Goal: Find specific page/section: Find specific page/section

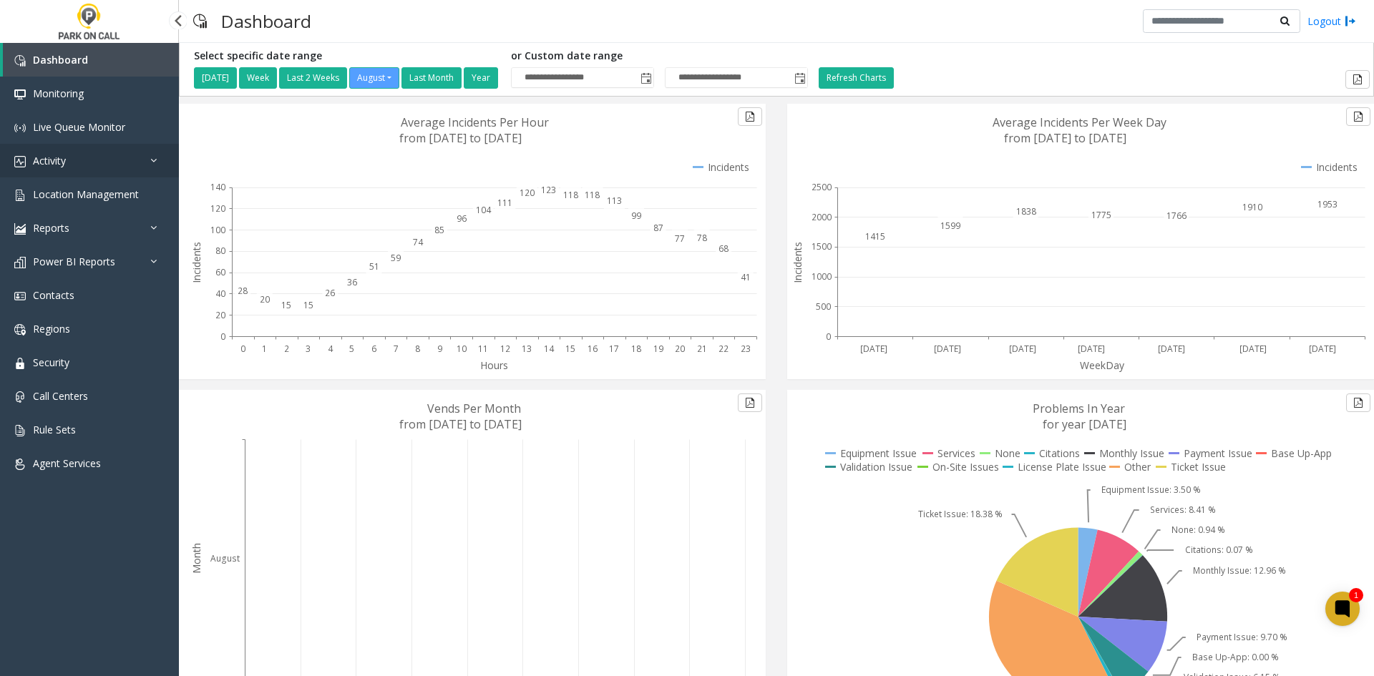
click at [90, 162] on link "Activity" at bounding box center [89, 161] width 179 height 34
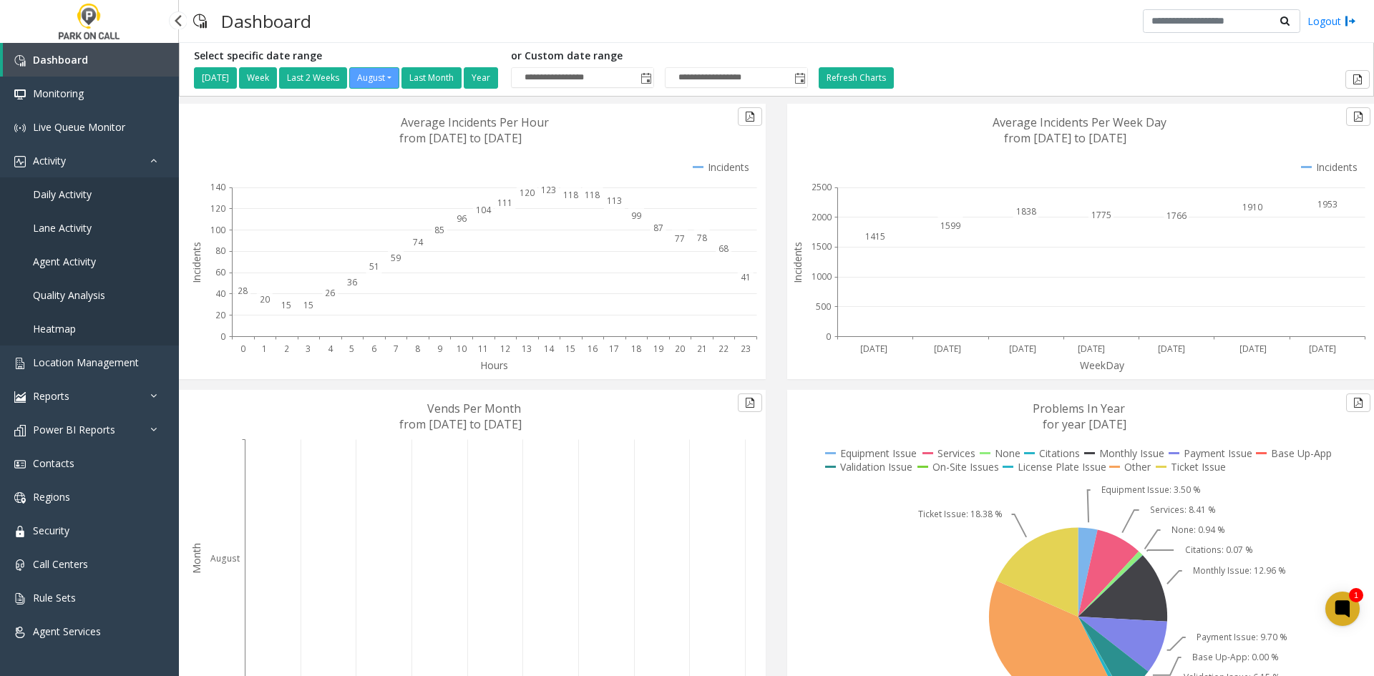
click at [89, 192] on span "Daily Activity" at bounding box center [62, 195] width 59 height 14
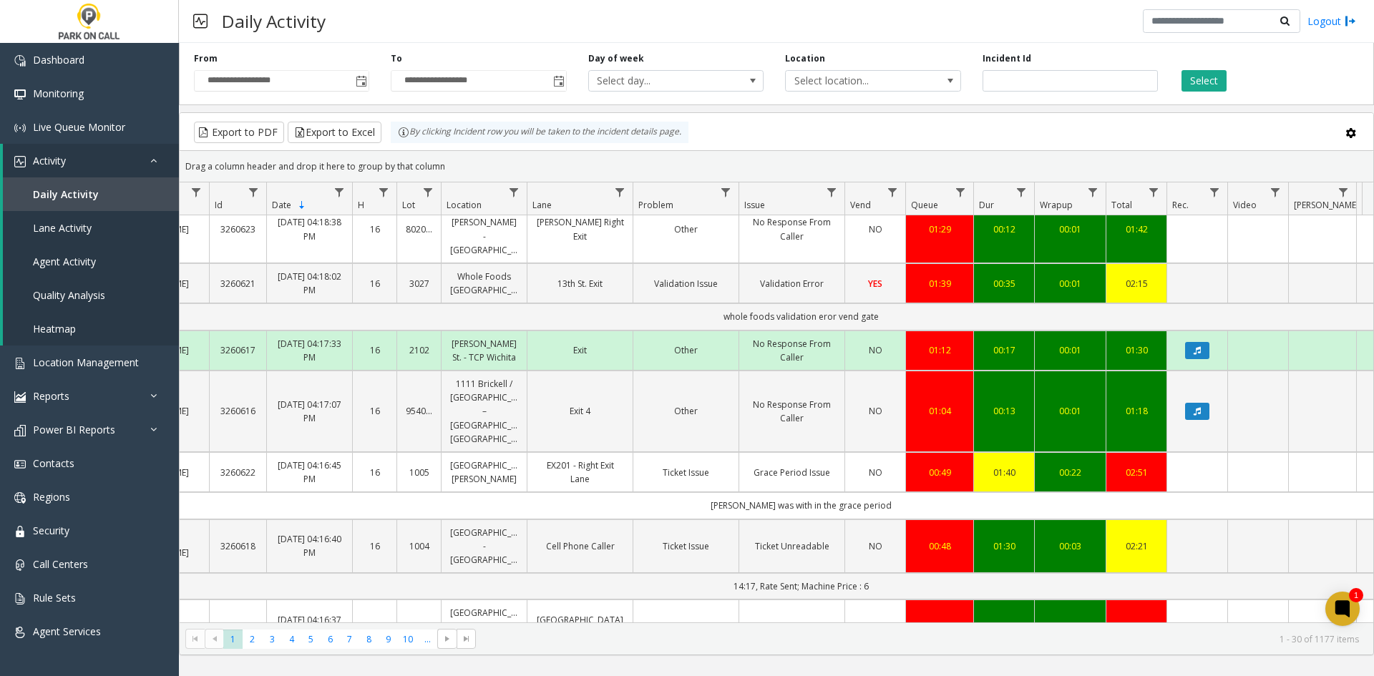
scroll to position [0, 99]
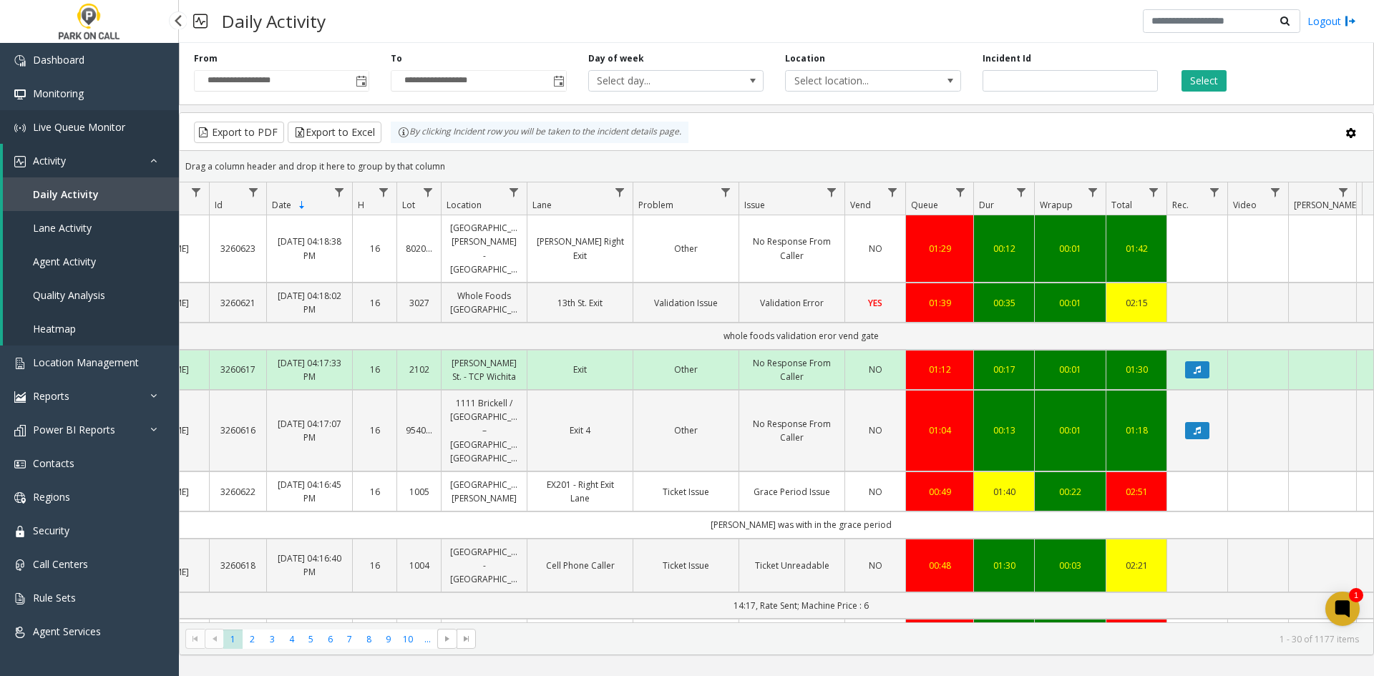
click at [97, 130] on span "Live Queue Monitor" at bounding box center [79, 127] width 92 height 14
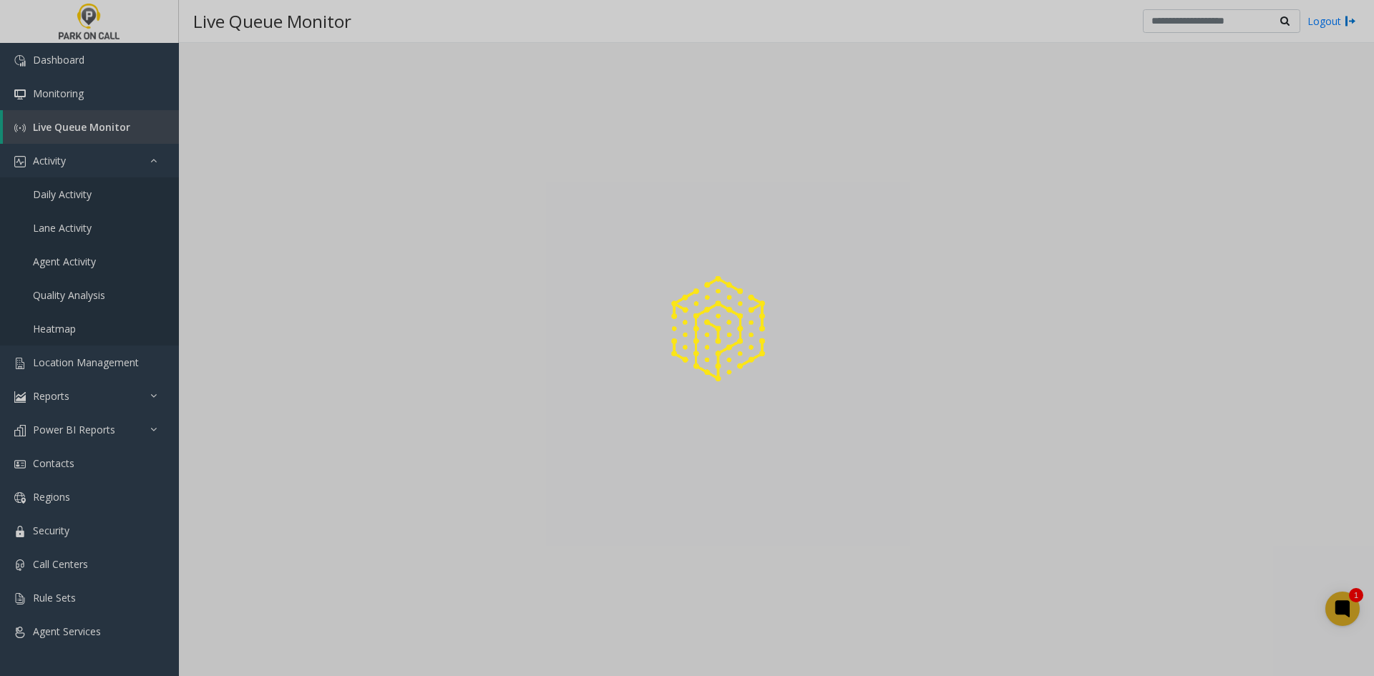
drag, startPoint x: 97, startPoint y: 130, endPoint x: 69, endPoint y: 195, distance: 70.9
click at [69, 195] on div at bounding box center [687, 338] width 1374 height 676
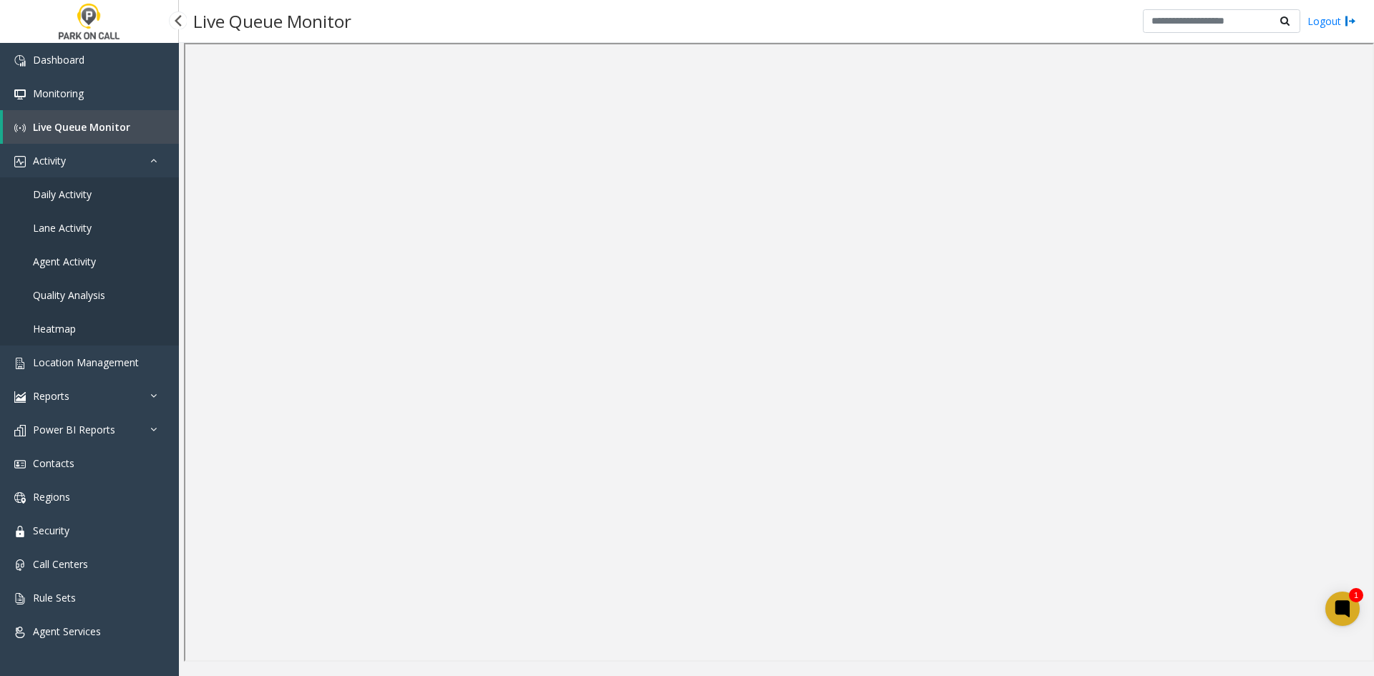
click at [69, 195] on span "Daily Activity" at bounding box center [62, 195] width 59 height 14
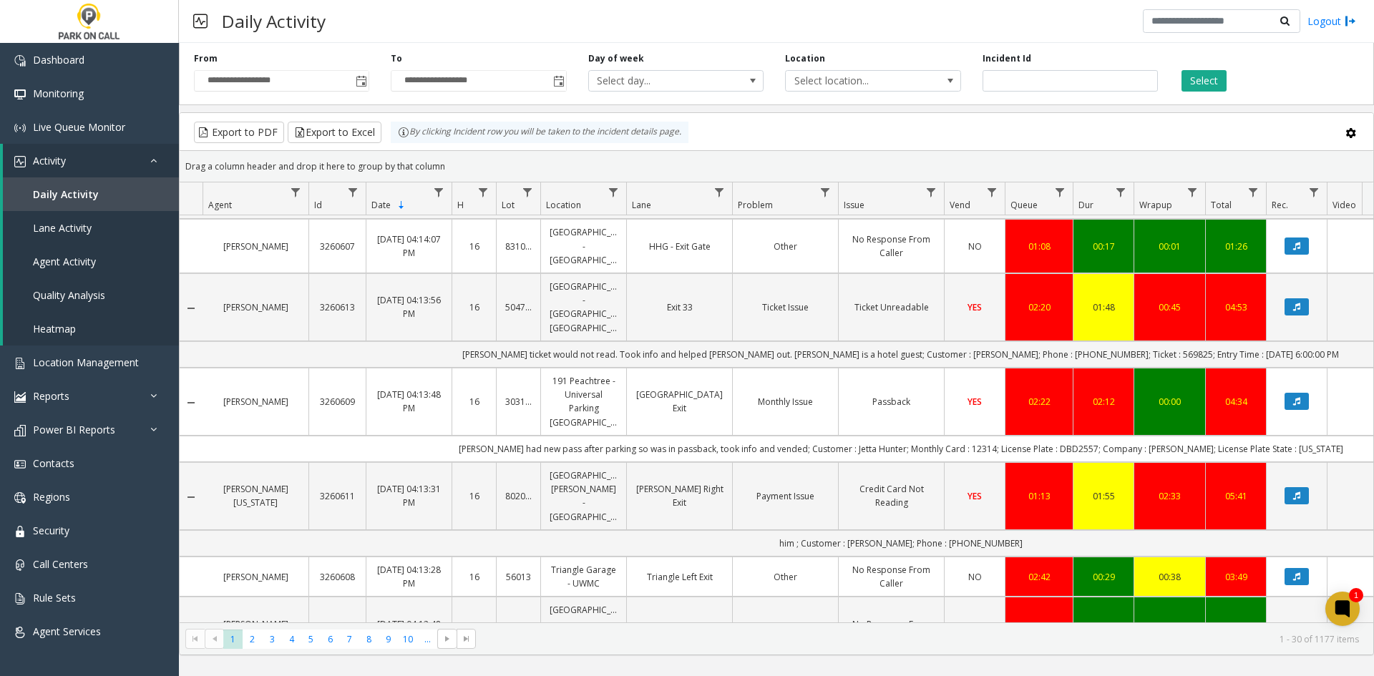
scroll to position [859, 0]
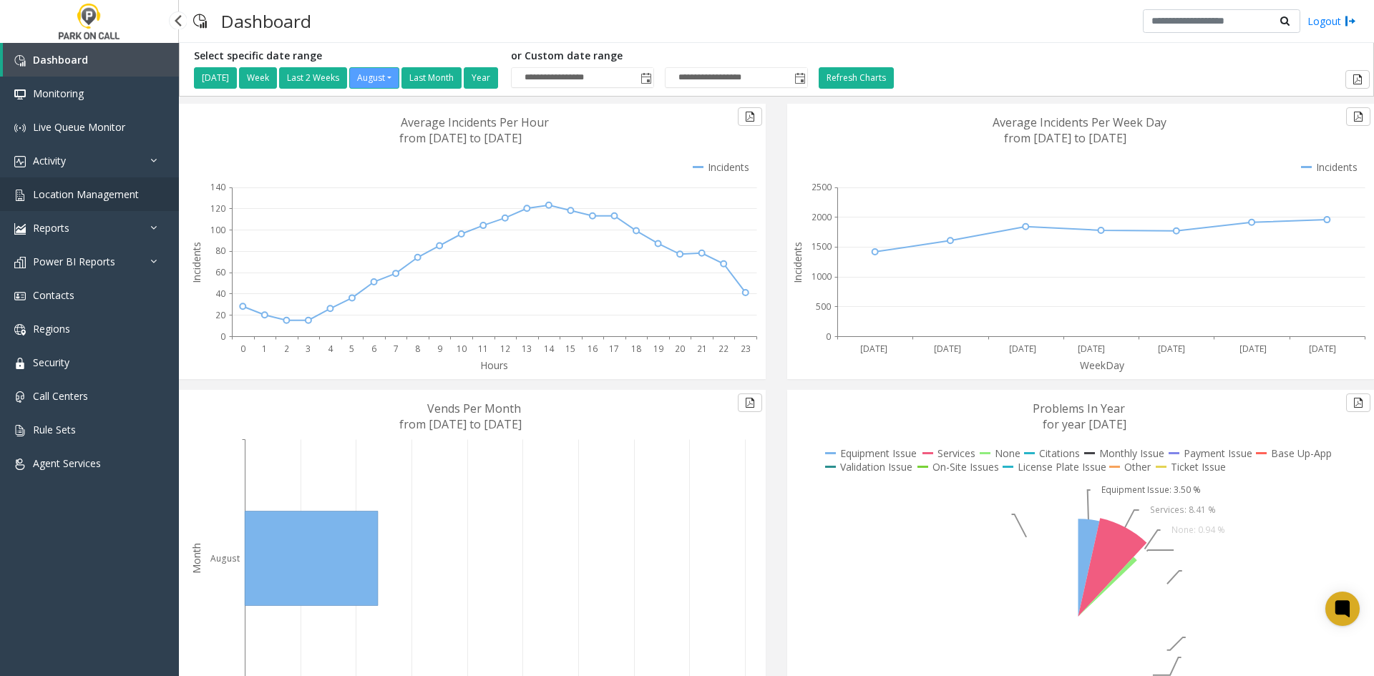
click at [97, 200] on span "Location Management" at bounding box center [86, 195] width 106 height 14
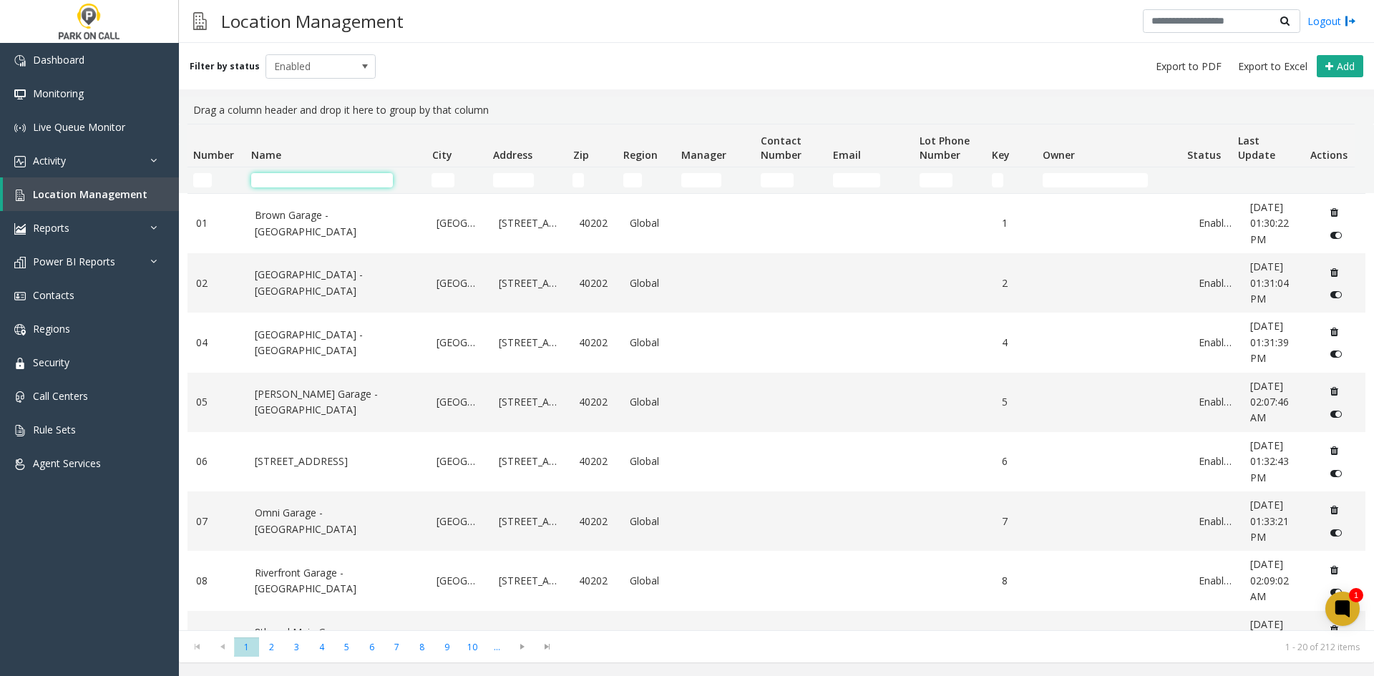
click at [373, 180] on input "Name Filter" at bounding box center [322, 180] width 142 height 14
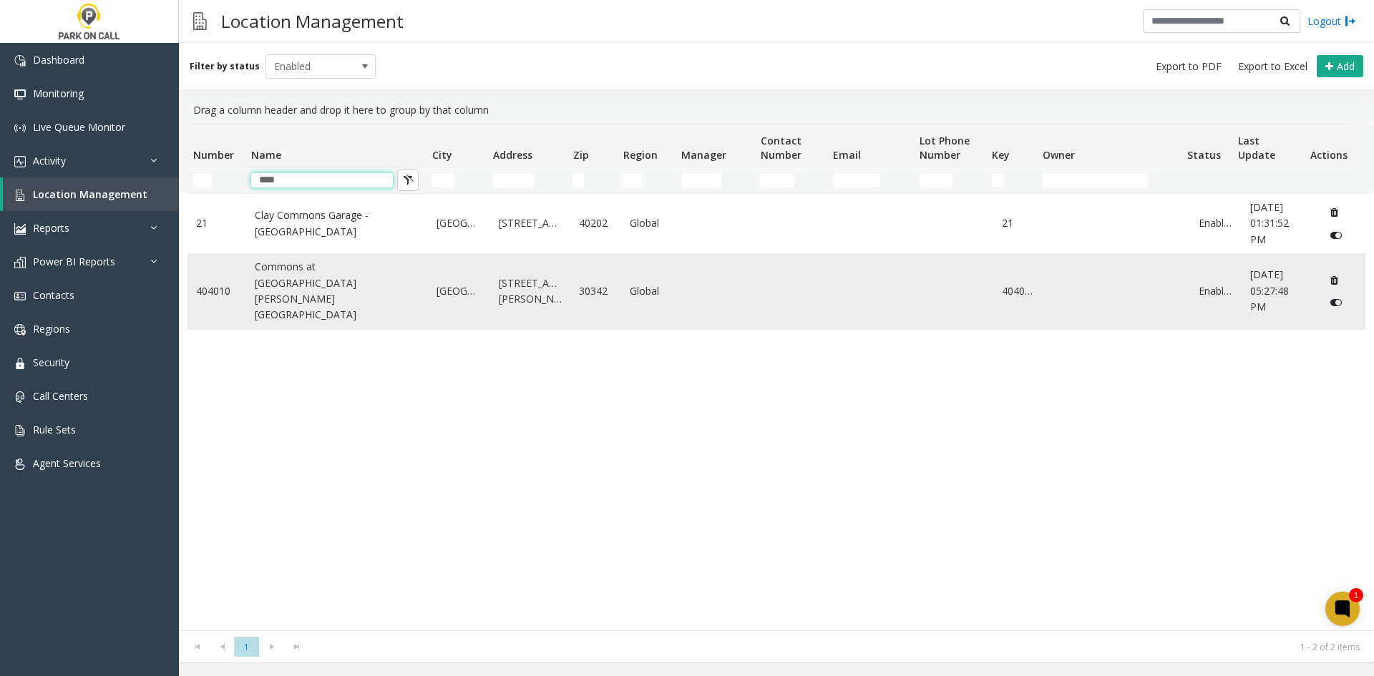
type input "****"
click at [291, 285] on link "Commons at Lake Hearn - Universal Parking Atlanta" at bounding box center [337, 291] width 165 height 64
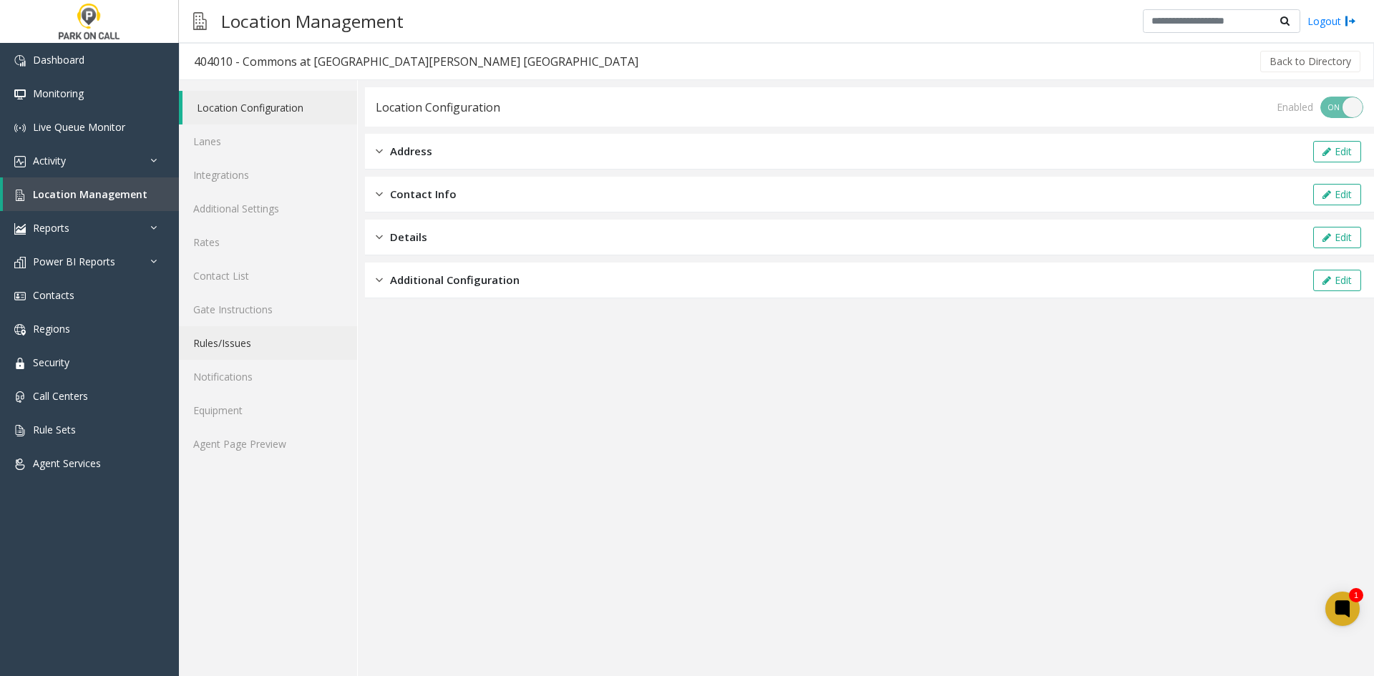
click at [235, 346] on link "Rules/Issues" at bounding box center [268, 343] width 178 height 34
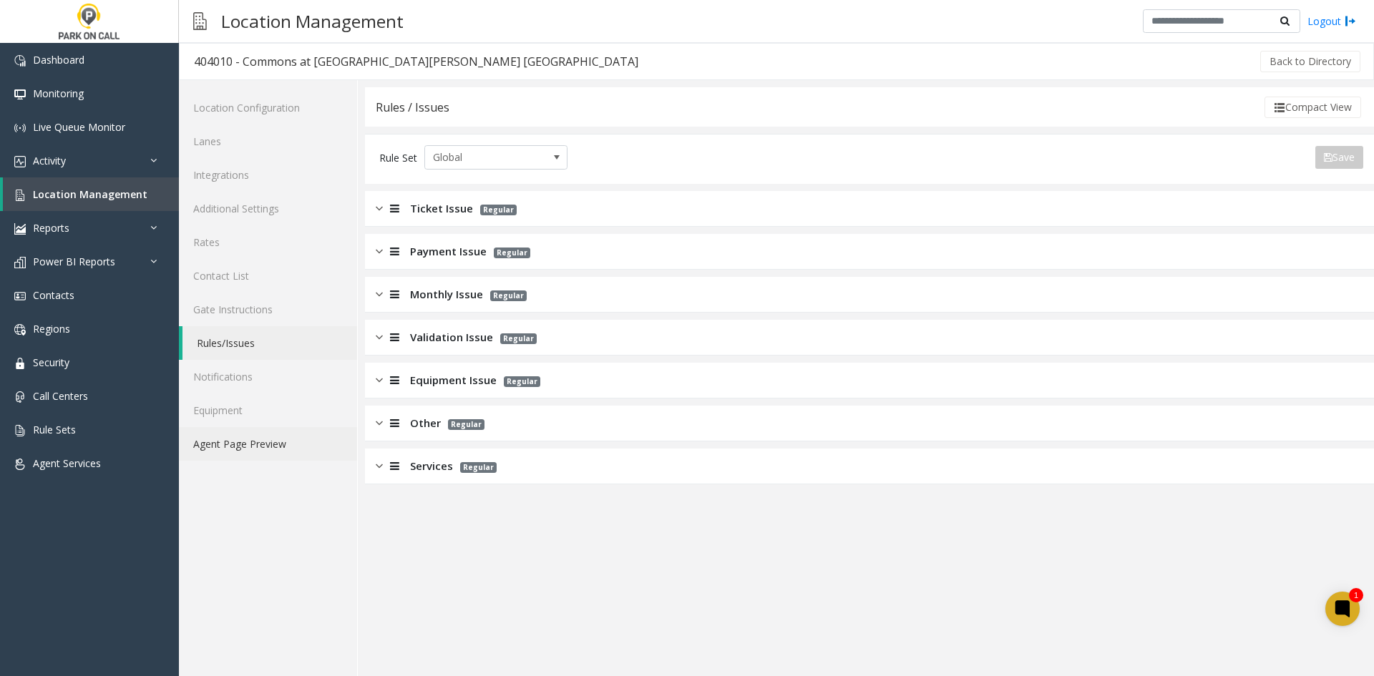
click at [282, 439] on link "Agent Page Preview" at bounding box center [268, 444] width 178 height 34
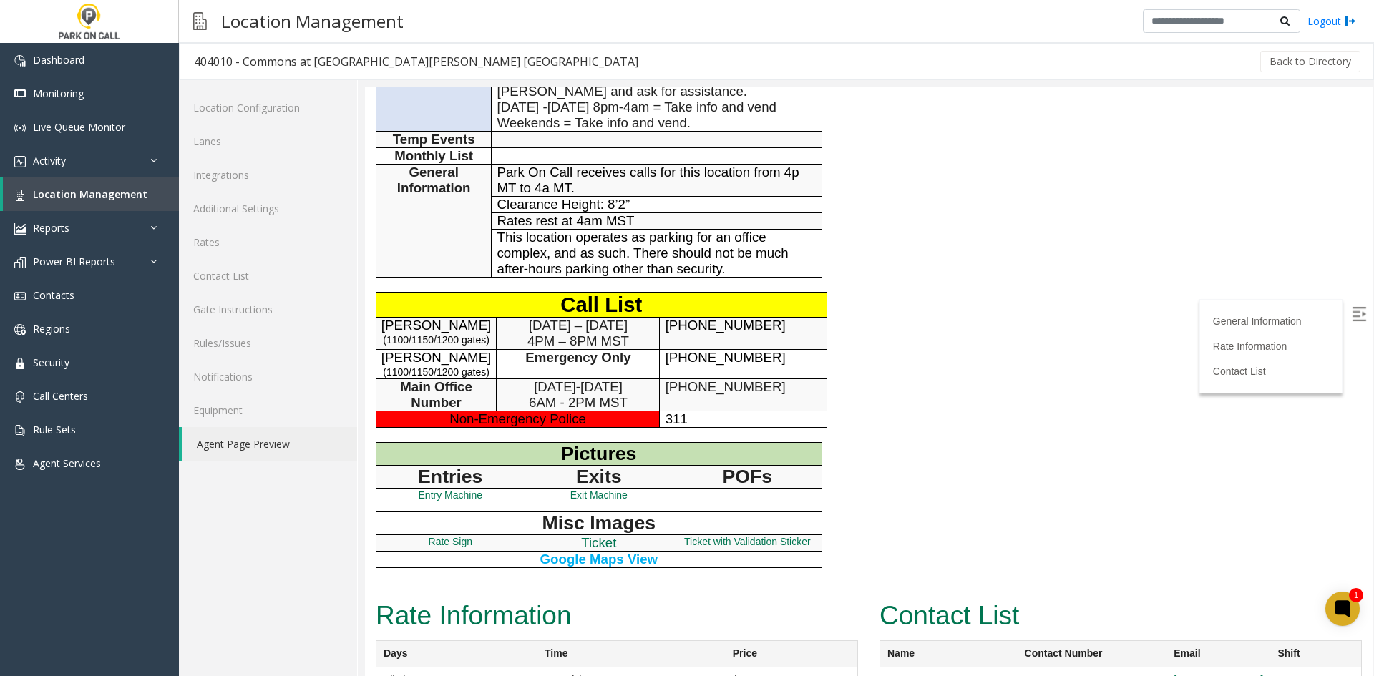
scroll to position [409, 0]
